Goal: Information Seeking & Learning: Learn about a topic

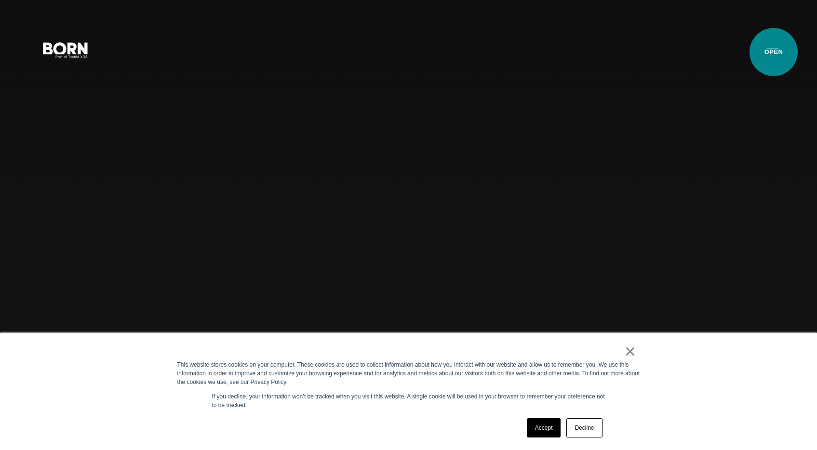
click at [772, 50] on button "Primary Menu" at bounding box center [772, 50] width 23 height 20
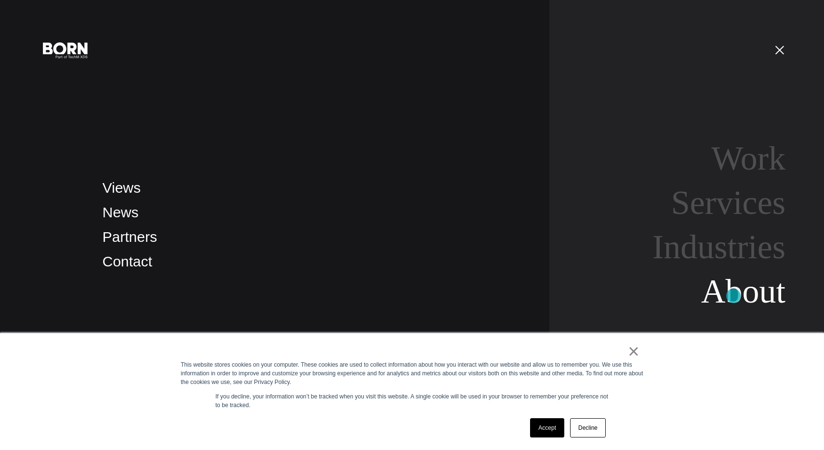
click at [734, 296] on link "About" at bounding box center [743, 291] width 84 height 37
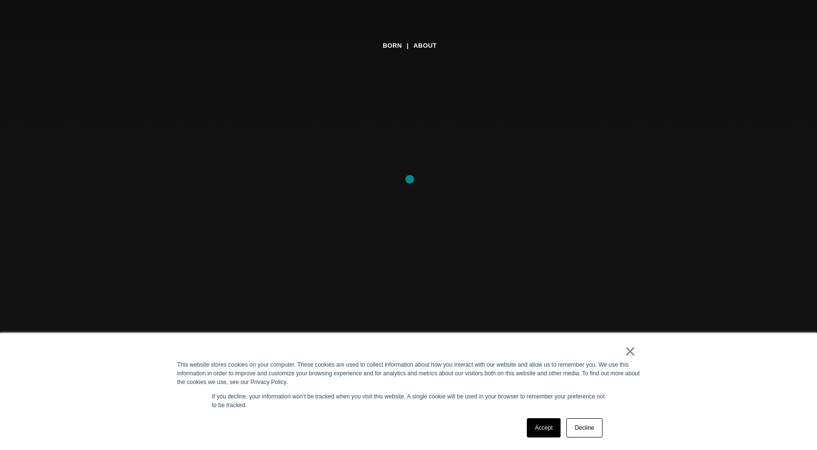
scroll to position [162, 0]
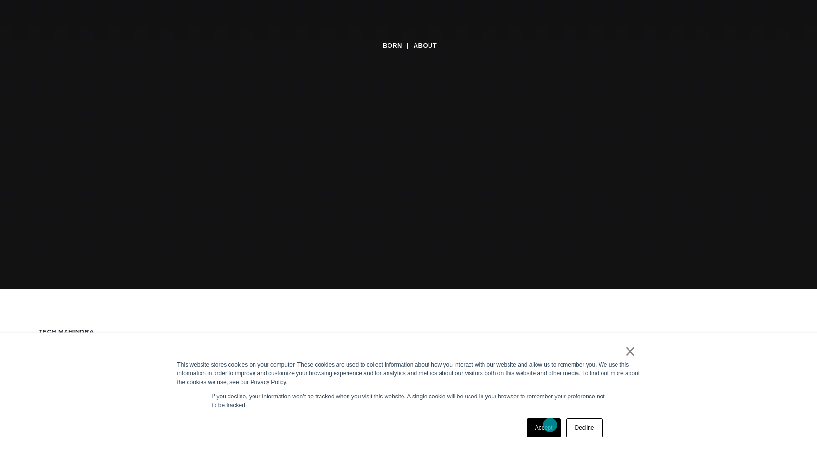
click at [549, 426] on link "Accept" at bounding box center [544, 427] width 34 height 19
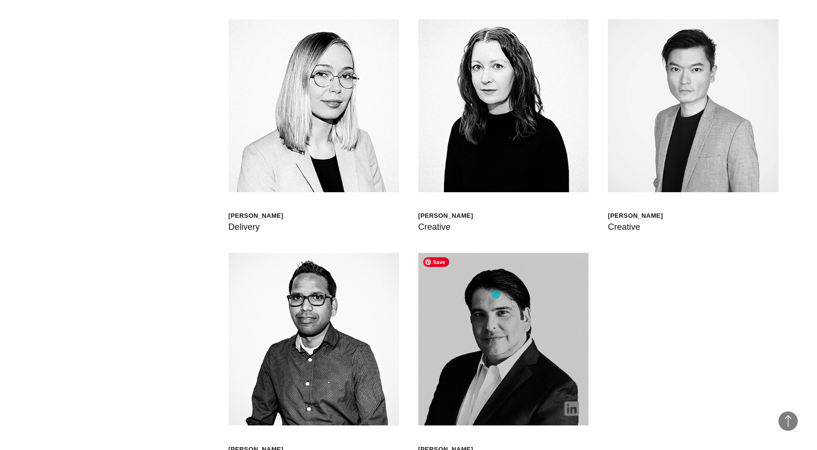
scroll to position [3037, 0]
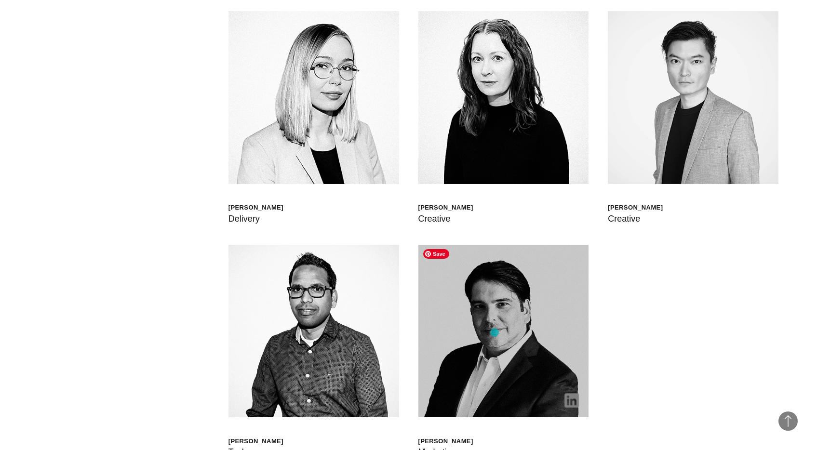
click at [495, 332] on img at bounding box center [503, 331] width 171 height 173
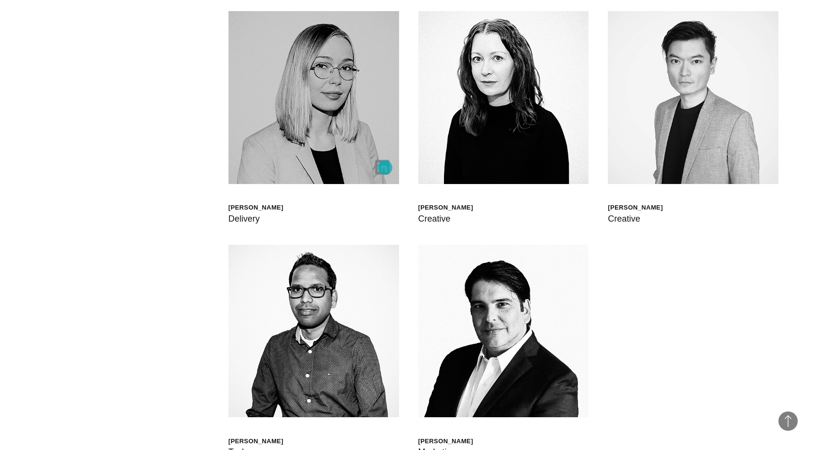
click at [385, 168] on img at bounding box center [382, 167] width 14 height 14
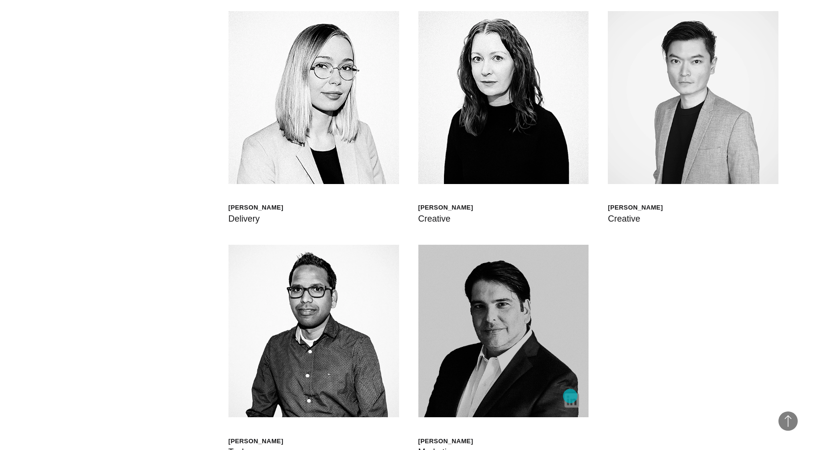
click at [571, 397] on img at bounding box center [572, 400] width 14 height 14
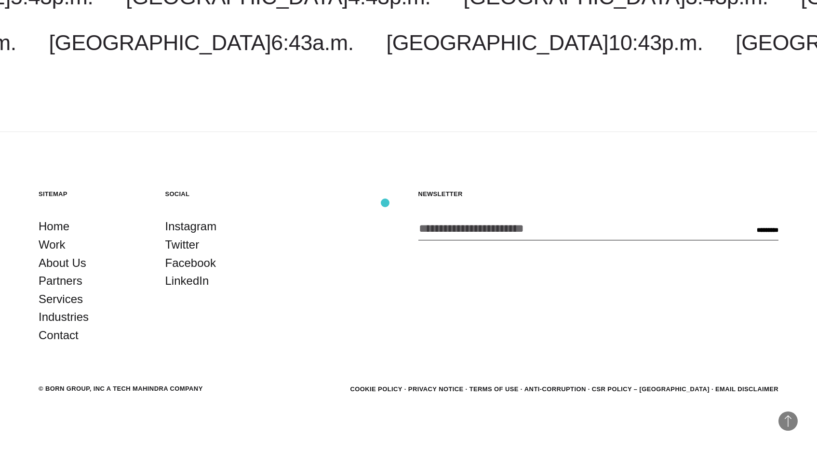
scroll to position [3648, 0]
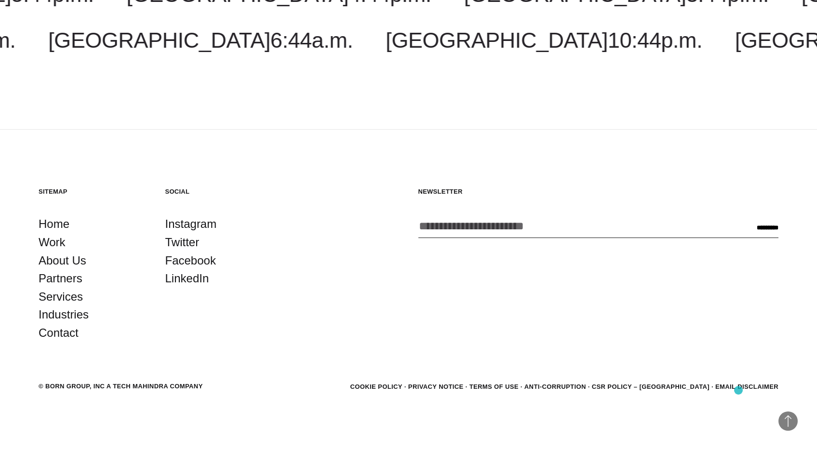
click at [737, 386] on link "Email Disclaimer" at bounding box center [746, 386] width 63 height 7
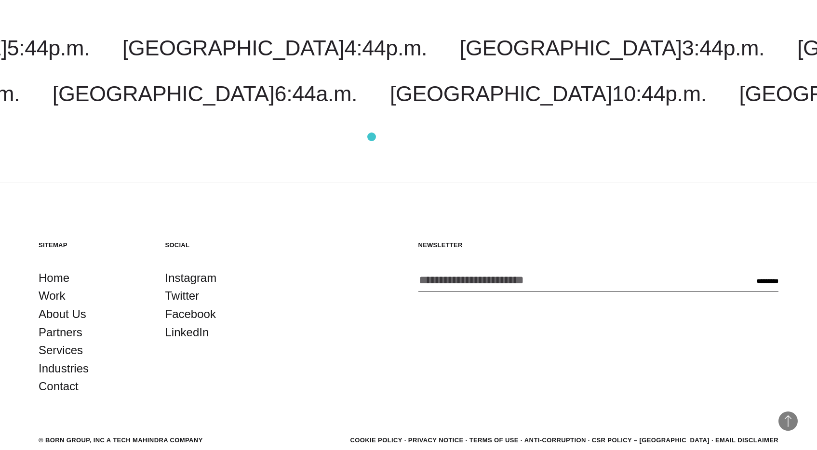
scroll to position [645, 0]
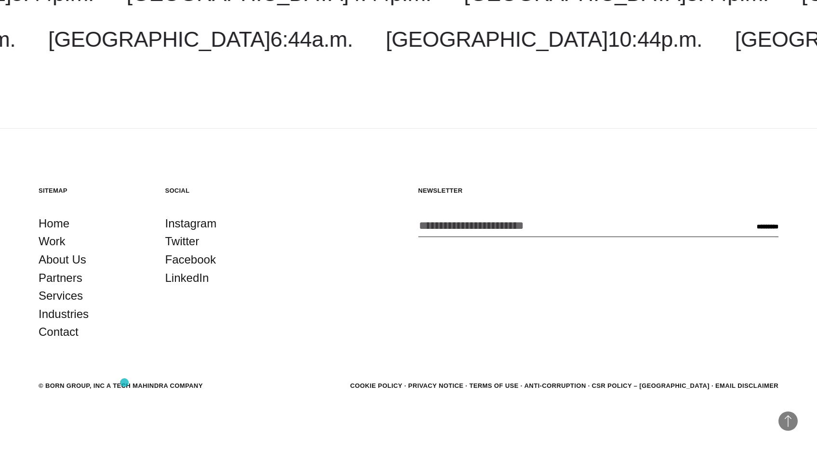
click at [124, 383] on div "© BORN GROUP, INC A Tech Mahindra Company" at bounding box center [121, 386] width 164 height 10
click at [134, 386] on div "© BORN GROUP, INC A Tech Mahindra Company" at bounding box center [121, 386] width 164 height 10
click at [217, 338] on div "Social Instagram Twitter Facebook LinkedIn" at bounding box center [219, 264] width 108 height 155
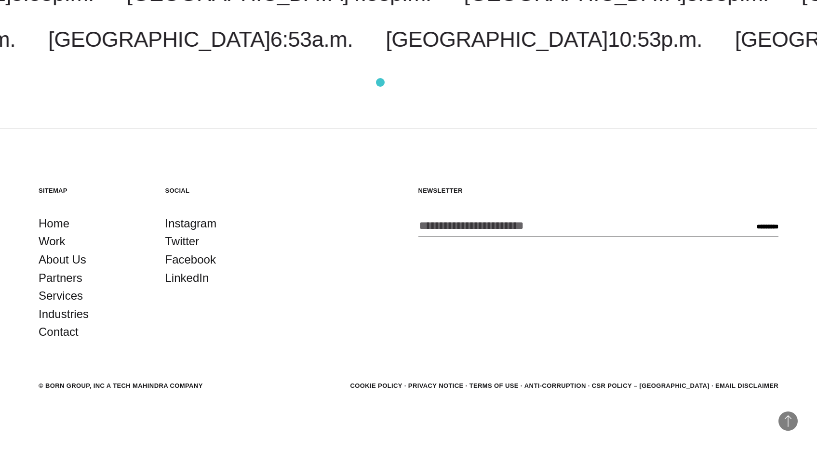
scroll to position [0, 0]
